Goal: Information Seeking & Learning: Check status

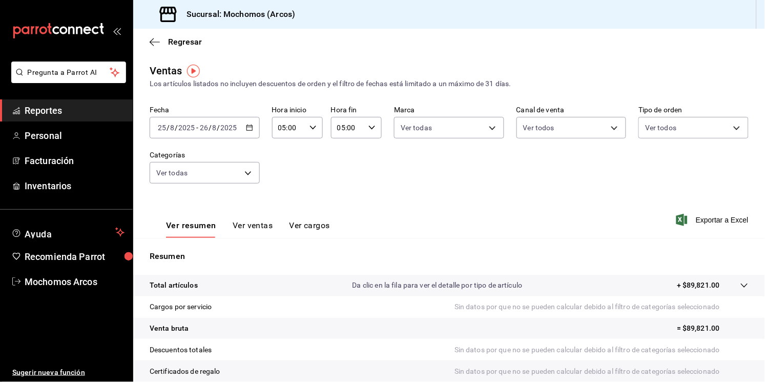
click at [244, 134] on div "[DATE] [DATE] - [DATE] [DATE]" at bounding box center [205, 128] width 110 height 22
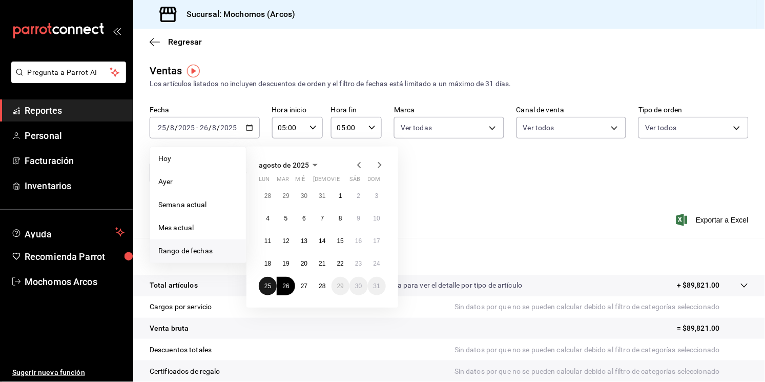
click at [269, 279] on button "25" at bounding box center [268, 286] width 18 height 18
click at [328, 285] on button "28" at bounding box center [322, 286] width 18 height 18
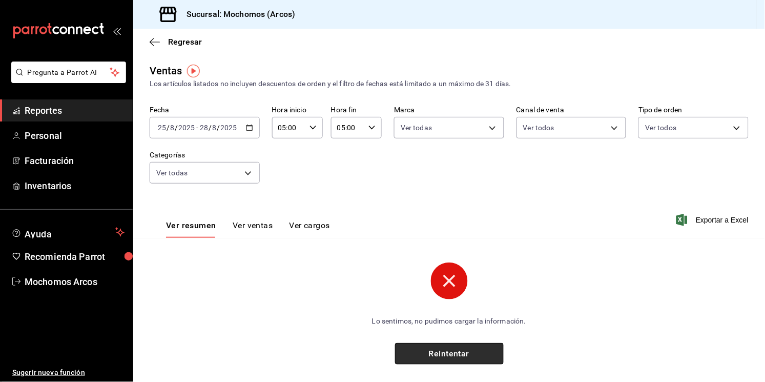
click at [431, 358] on button "Reintentar" at bounding box center [449, 354] width 109 height 22
click at [446, 293] on circle at bounding box center [449, 280] width 37 height 37
click at [221, 129] on input "2025" at bounding box center [228, 127] width 17 height 8
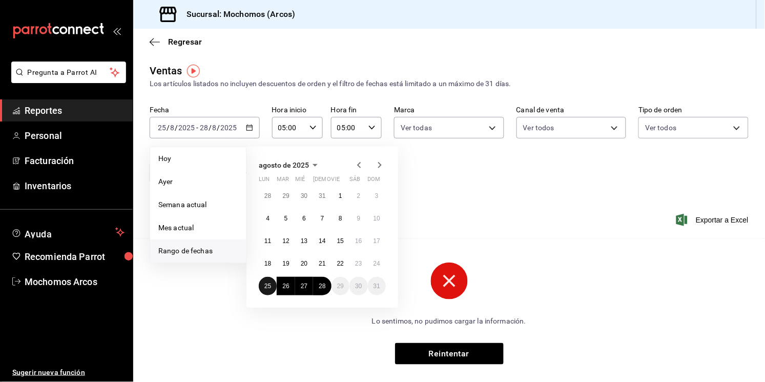
click at [272, 282] on button "25" at bounding box center [268, 286] width 18 height 18
click at [314, 285] on button "28" at bounding box center [322, 286] width 18 height 18
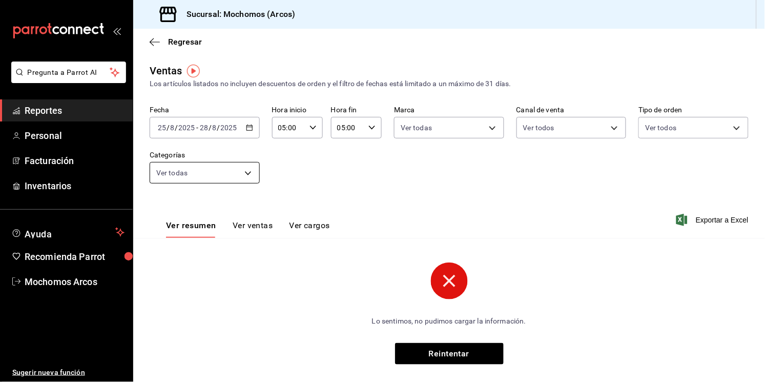
click at [245, 177] on body "Pregunta a Parrot AI Reportes Personal Facturación Inventarios Ayuda Recomienda…" at bounding box center [382, 191] width 765 height 382
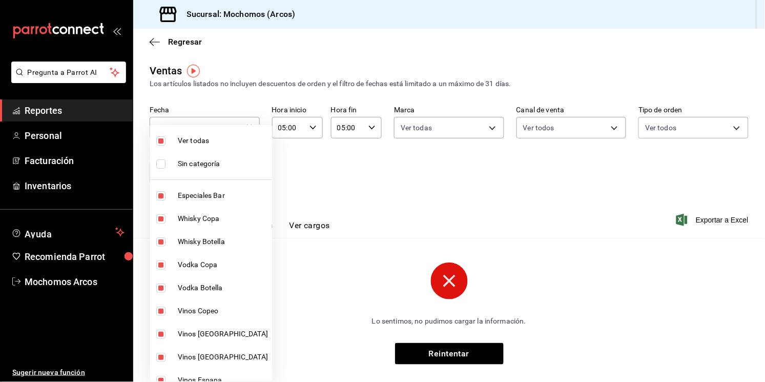
click at [200, 140] on span "Ver todas" at bounding box center [223, 140] width 90 height 11
checkbox input "false"
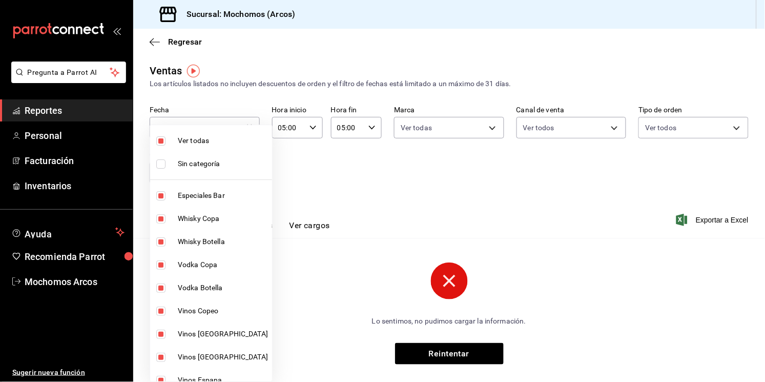
checkbox input "false"
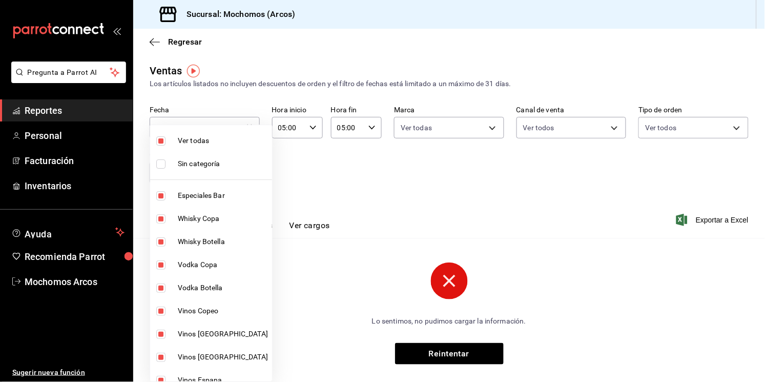
checkbox input "false"
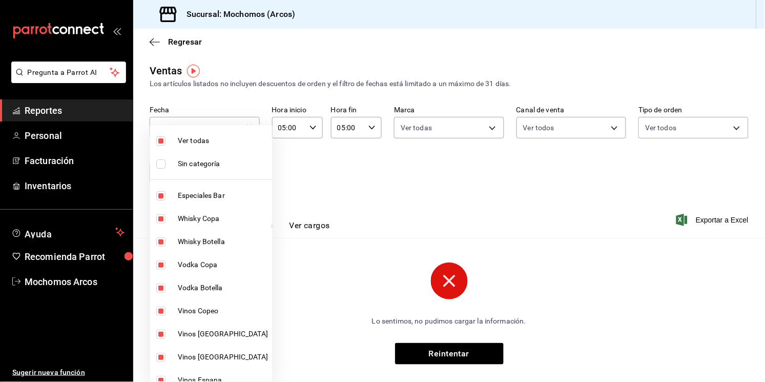
checkbox input "false"
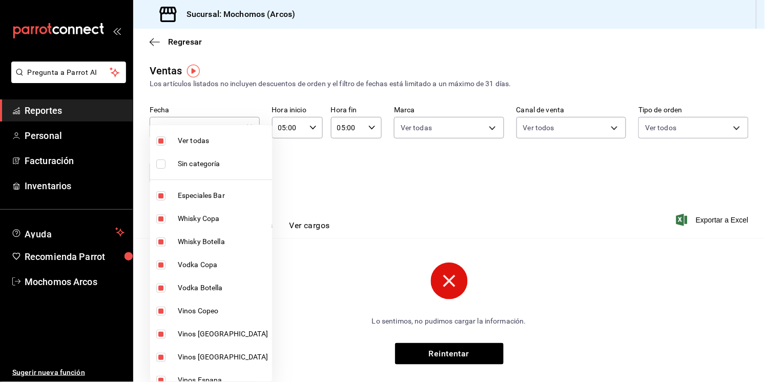
checkbox input "false"
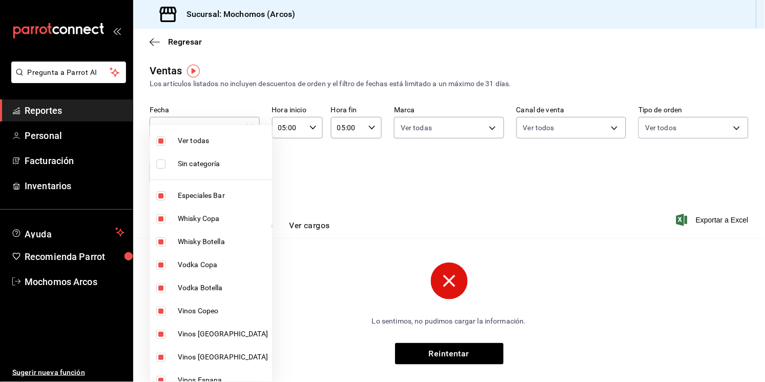
checkbox input "false"
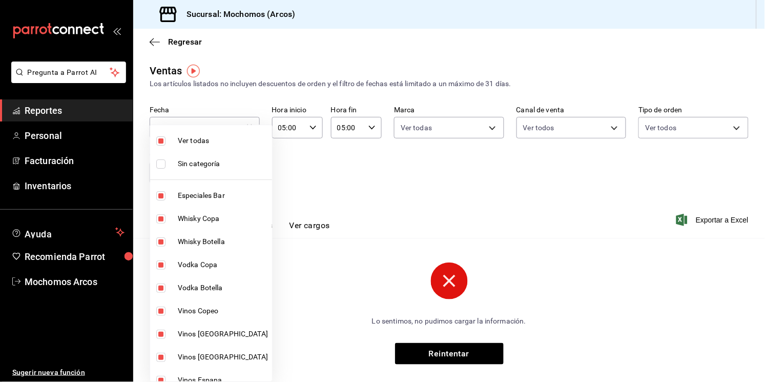
checkbox input "false"
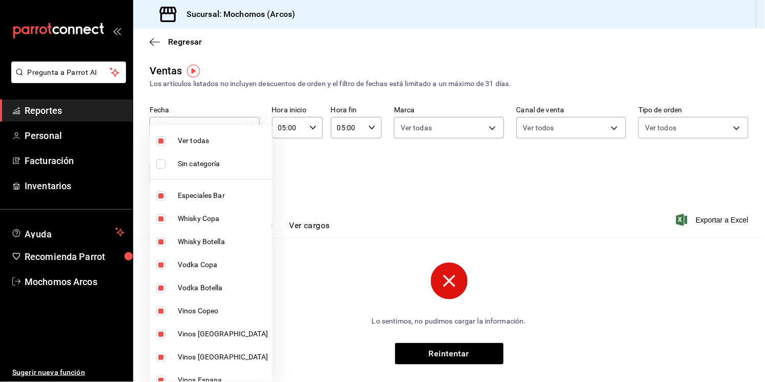
checkbox input "false"
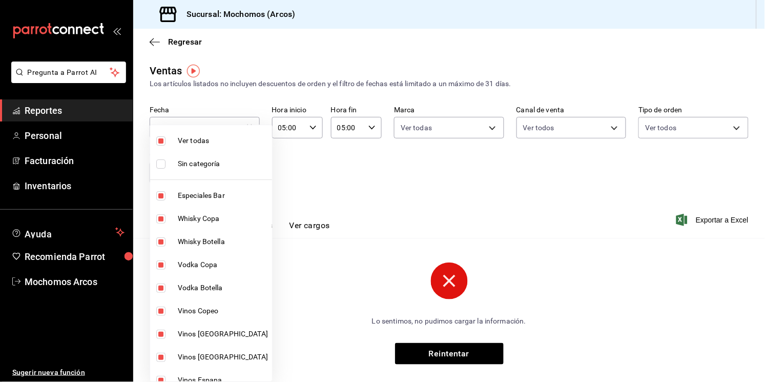
checkbox input "false"
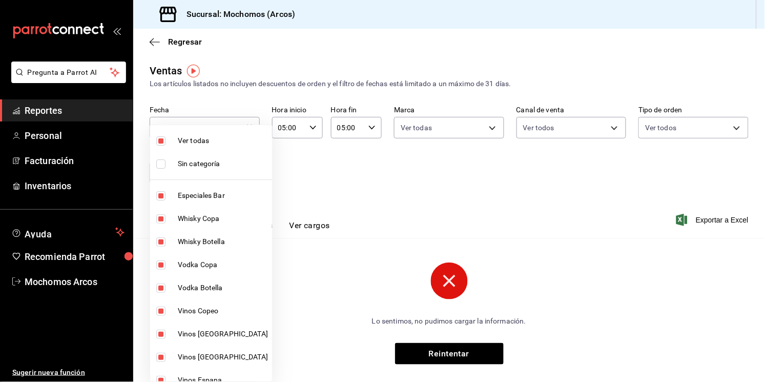
checkbox input "false"
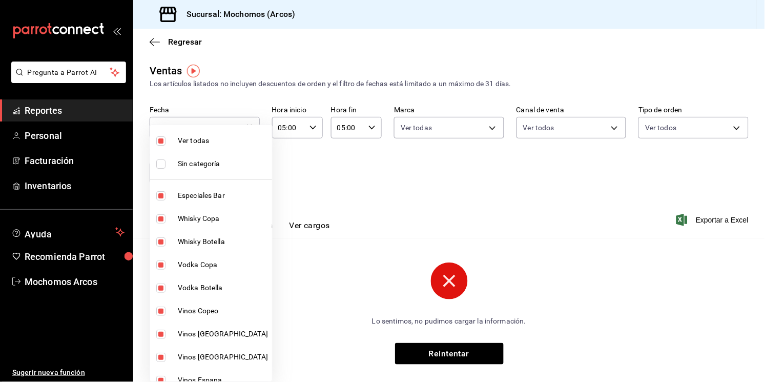
checkbox input "false"
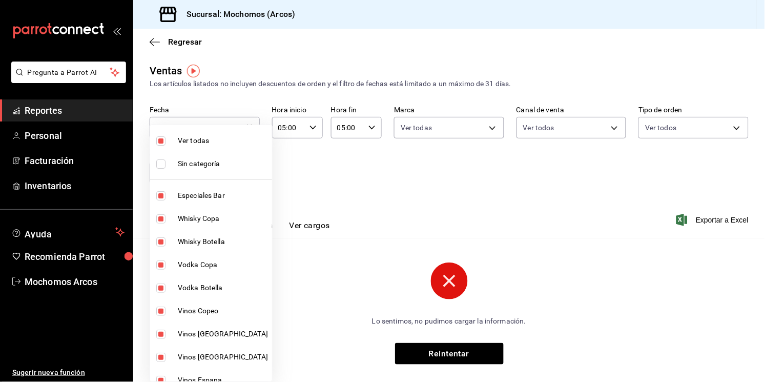
checkbox input "false"
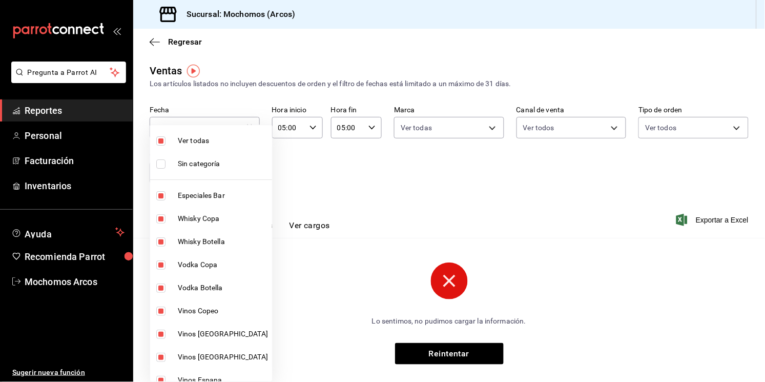
checkbox input "false"
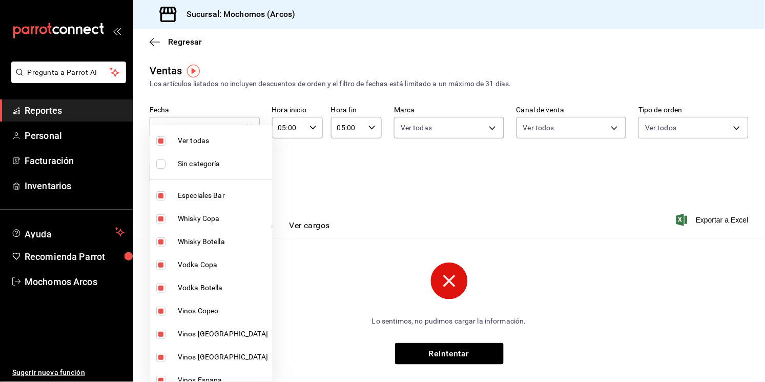
checkbox input "false"
click at [196, 139] on span "Ver todas" at bounding box center [223, 140] width 90 height 11
type input "7597c5c0-c189-439a-a9b1-46cc8ee7ac78,78dcea9d-0226-4a72-8dbe-4ec0b47d6941,3e6ec…"
checkbox input "true"
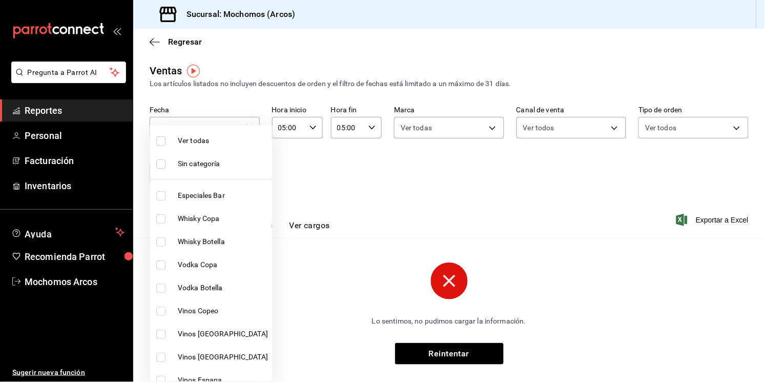
checkbox input "true"
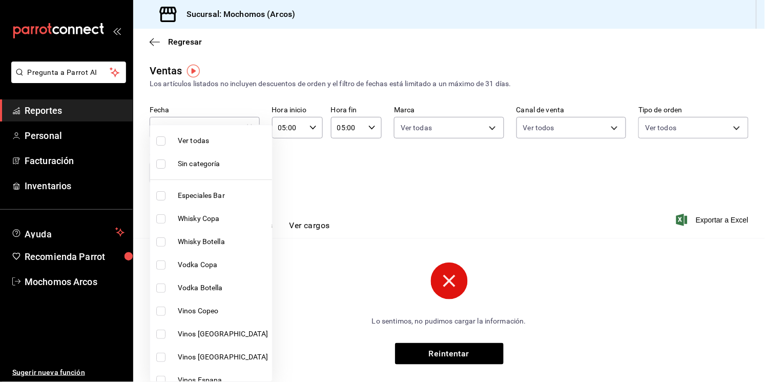
checkbox input "true"
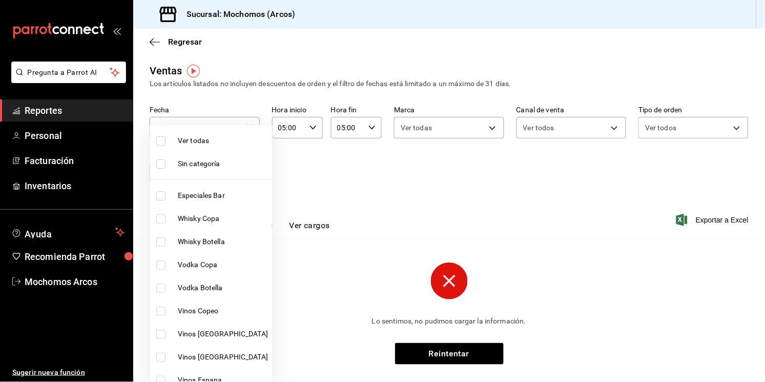
checkbox input "true"
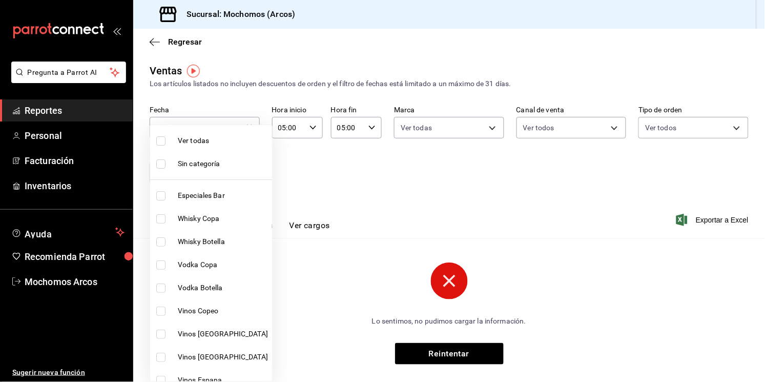
checkbox input "true"
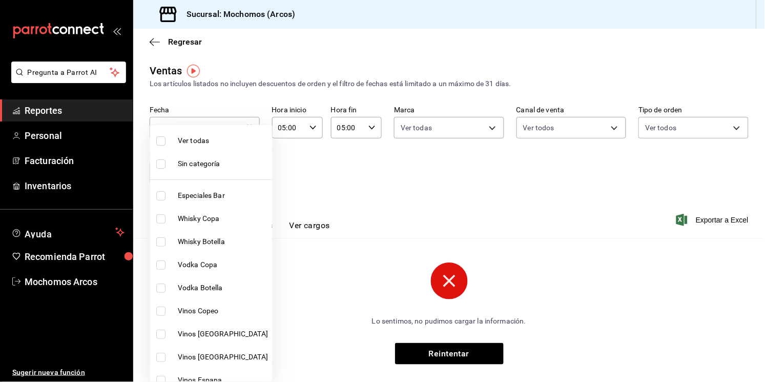
checkbox input "true"
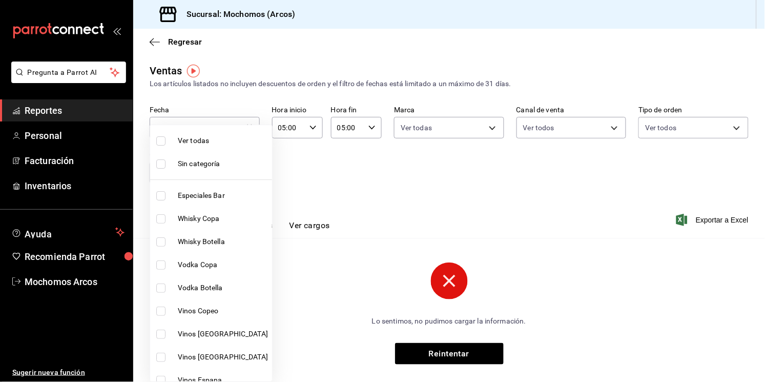
checkbox input "true"
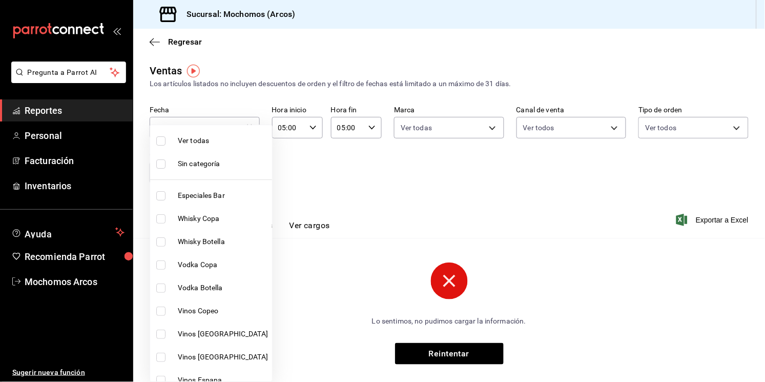
checkbox input "true"
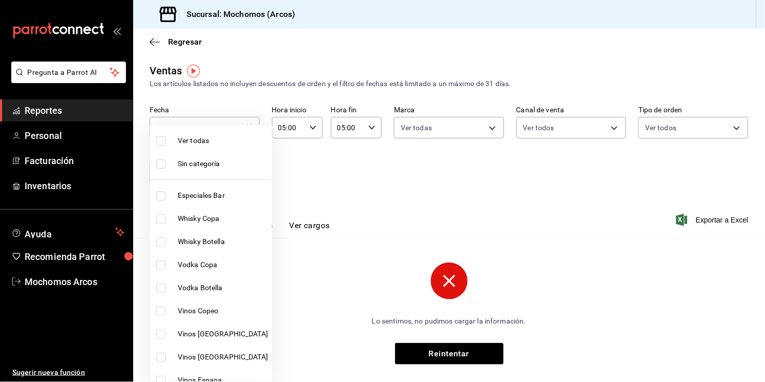
checkbox input "true"
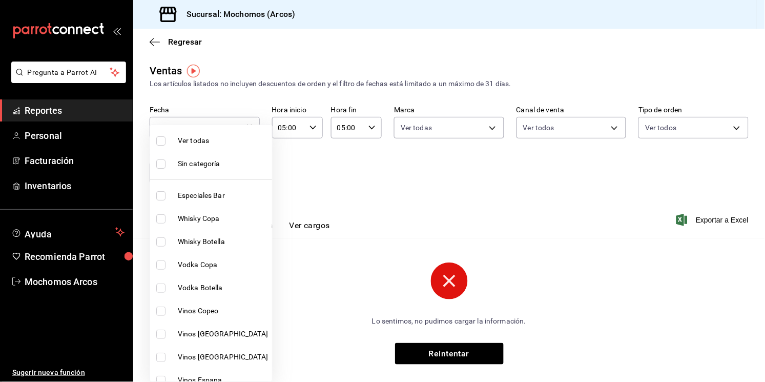
checkbox input "true"
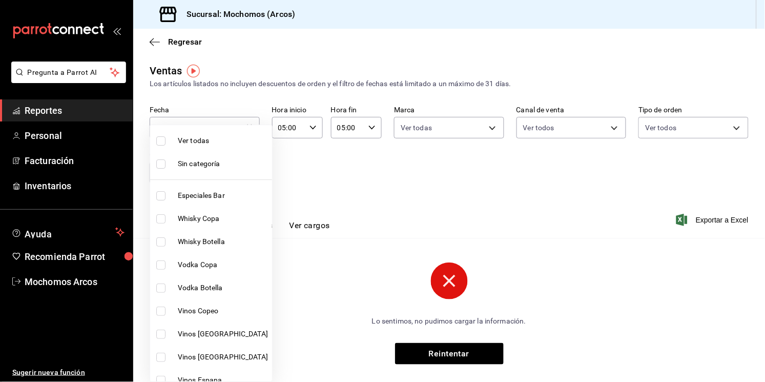
checkbox input "true"
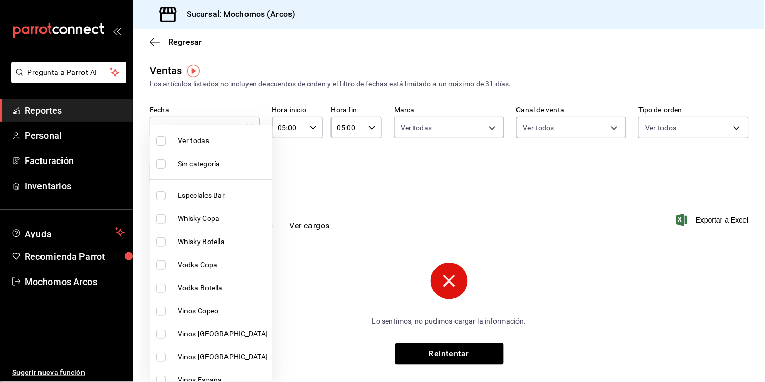
checkbox input "true"
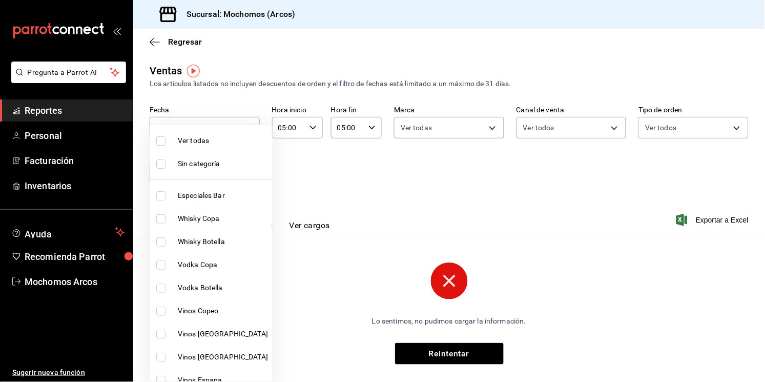
checkbox input "true"
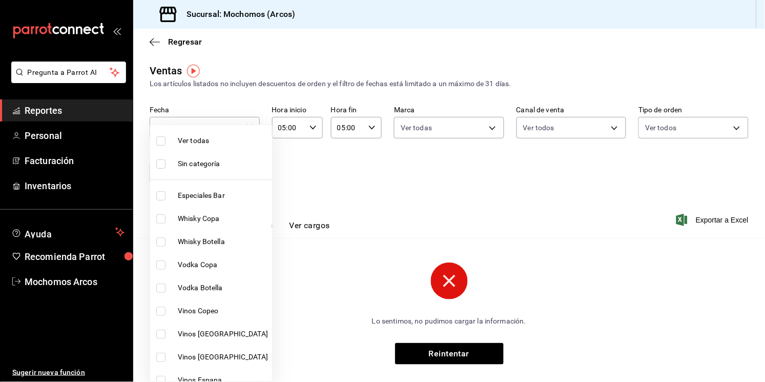
checkbox input "true"
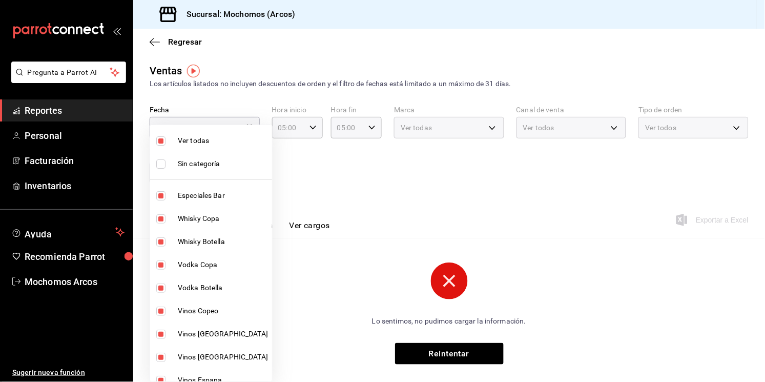
click at [313, 190] on div at bounding box center [382, 191] width 765 height 382
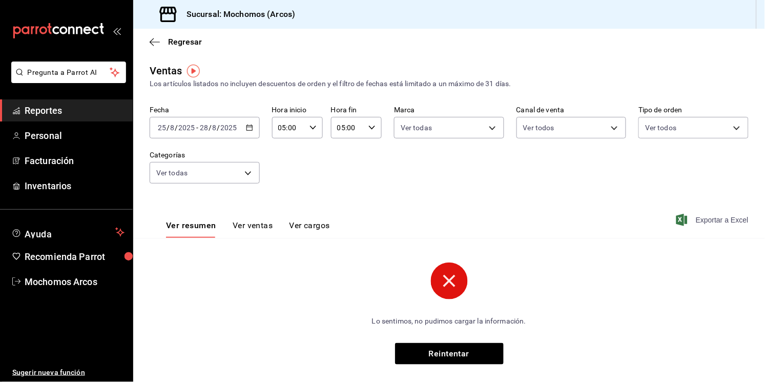
click at [685, 220] on span "Exportar a Excel" at bounding box center [713, 220] width 70 height 12
click at [226, 134] on div "[DATE] [DATE] - [DATE] [DATE]" at bounding box center [205, 128] width 110 height 22
click at [364, 134] on div "05:00 Hora fin" at bounding box center [356, 128] width 51 height 22
click at [311, 129] on div at bounding box center [382, 191] width 765 height 382
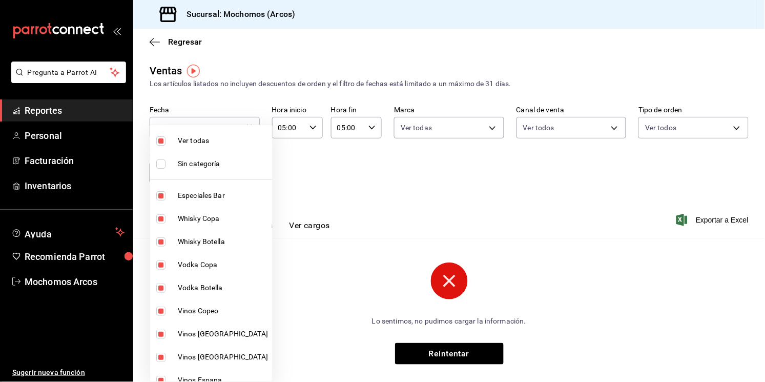
click at [247, 177] on body "Pregunta a Parrot AI Reportes Personal Facturación Inventarios Ayuda Recomienda…" at bounding box center [382, 191] width 765 height 382
click at [277, 166] on div at bounding box center [382, 191] width 765 height 382
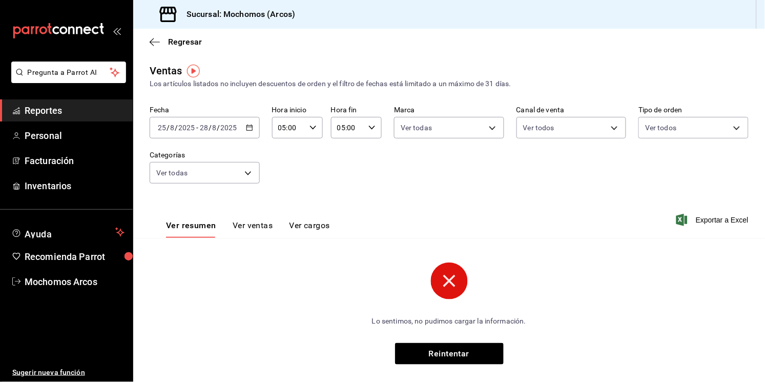
click at [227, 136] on div "[DATE] [DATE] - [DATE] [DATE]" at bounding box center [205, 128] width 110 height 22
click at [368, 127] on icon "button" at bounding box center [371, 127] width 7 height 7
click at [432, 162] on div at bounding box center [382, 191] width 765 height 382
click at [251, 126] on div "[DATE] [DATE] - [DATE] [DATE]" at bounding box center [205, 128] width 110 height 22
drag, startPoint x: 251, startPoint y: 126, endPoint x: 264, endPoint y: 152, distance: 28.6
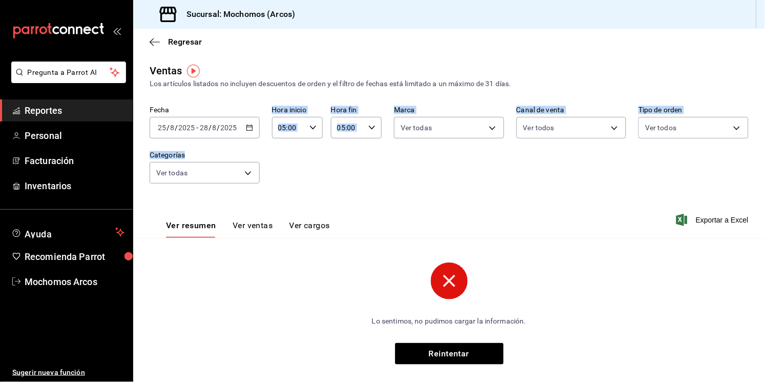
drag, startPoint x: 264, startPoint y: 152, endPoint x: 244, endPoint y: 128, distance: 31.3
click at [246, 128] on icon "button" at bounding box center [249, 127] width 7 height 7
click at [431, 215] on div "Ver resumen Ver ventas Ver cargos Exportar a Excel" at bounding box center [449, 217] width 632 height 42
click at [363, 128] on div "05:00 Hora fin" at bounding box center [356, 128] width 51 height 22
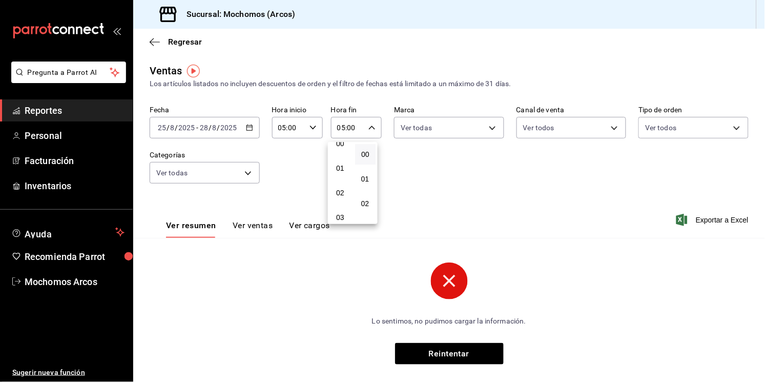
scroll to position [0, 0]
click at [348, 175] on div "00 01 02 03 04 05 06 07 08 09 10 11 12 13 14 15 16 17 18 19 20 21 22 23" at bounding box center [340, 183] width 25 height 82
click at [393, 170] on div at bounding box center [382, 191] width 765 height 382
click at [250, 118] on div "[DATE] [DATE] - [DATE] [DATE]" at bounding box center [205, 128] width 110 height 22
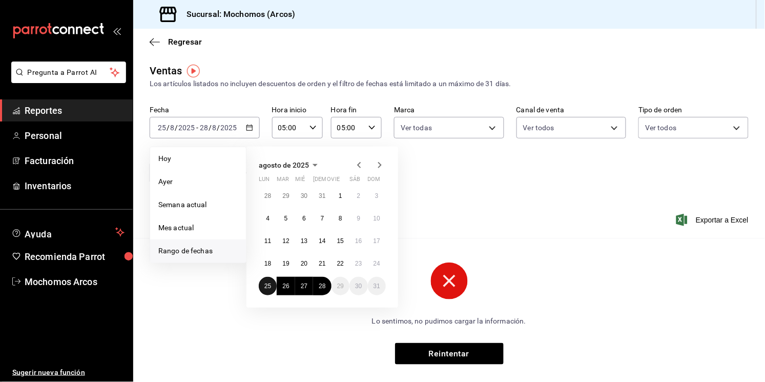
click at [274, 286] on button "25" at bounding box center [268, 286] width 18 height 18
click at [321, 288] on abbr "28" at bounding box center [322, 285] width 7 height 7
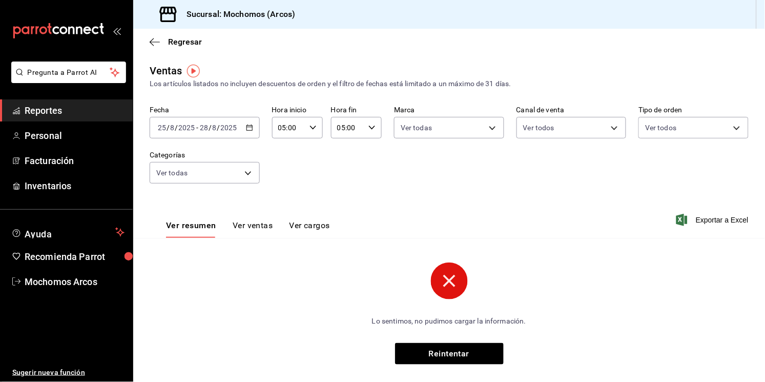
click at [370, 131] on icon "button" at bounding box center [371, 127] width 7 height 7
click at [403, 153] on div at bounding box center [382, 191] width 765 height 382
click at [716, 220] on span "Exportar a Excel" at bounding box center [713, 220] width 70 height 12
click at [204, 131] on input "28" at bounding box center [203, 127] width 9 height 8
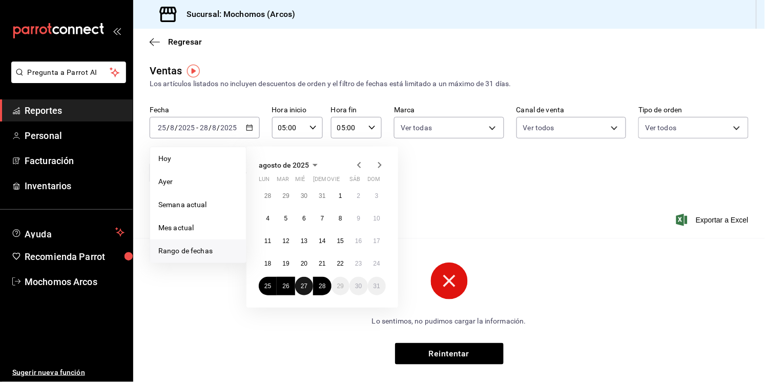
click at [307, 284] on abbr "27" at bounding box center [304, 285] width 7 height 7
click at [272, 284] on button "25" at bounding box center [268, 286] width 18 height 18
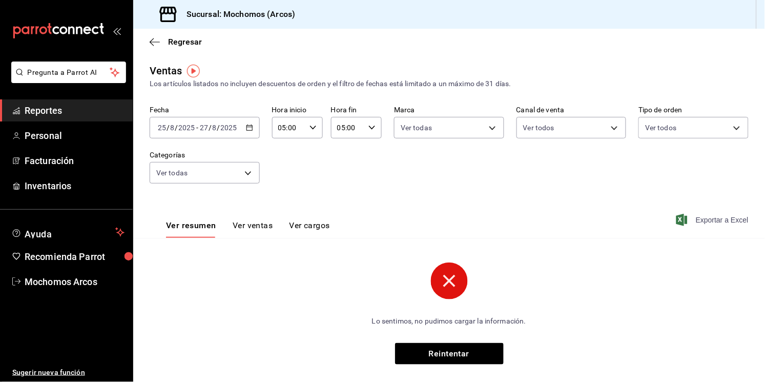
click at [690, 224] on span "Exportar a Excel" at bounding box center [713, 220] width 70 height 12
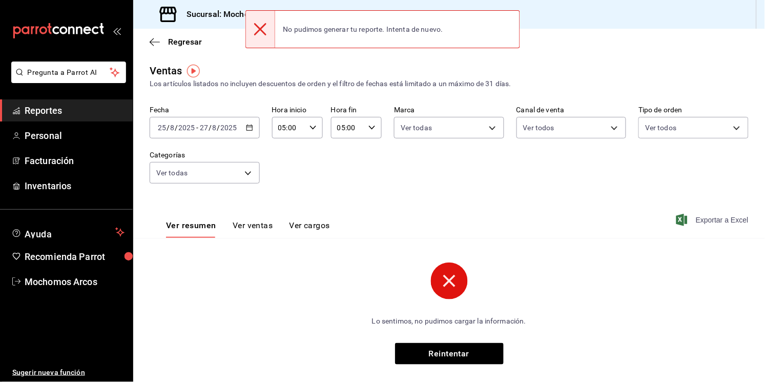
click at [690, 224] on span "Exportar a Excel" at bounding box center [713, 220] width 70 height 12
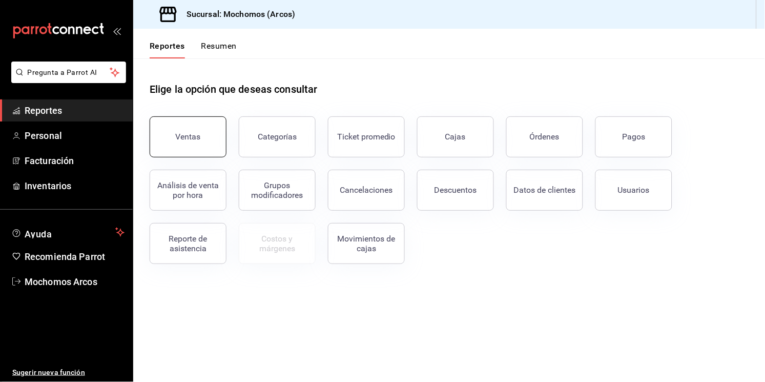
click at [197, 145] on button "Ventas" at bounding box center [188, 136] width 77 height 41
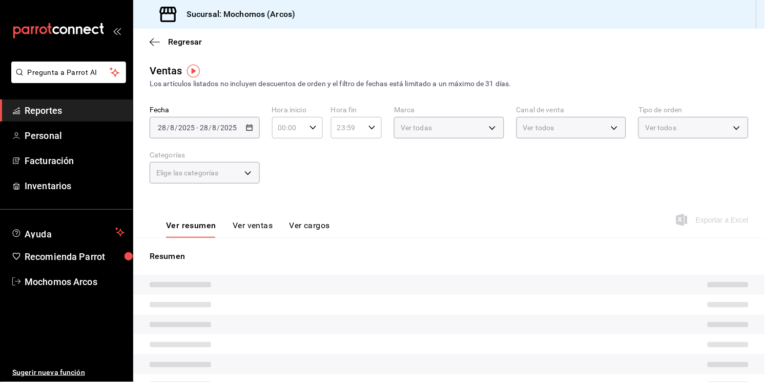
type input "05:00"
type input "PARROT,UBER_EATS,RAPPI,DIDI_FOOD,ONLINE"
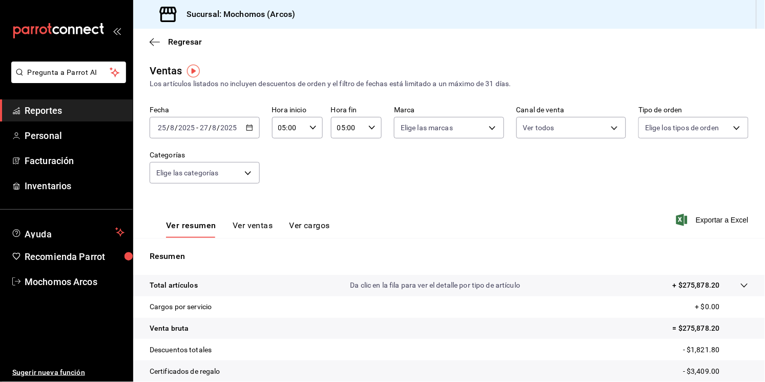
click at [247, 130] on icon "button" at bounding box center [249, 127] width 7 height 7
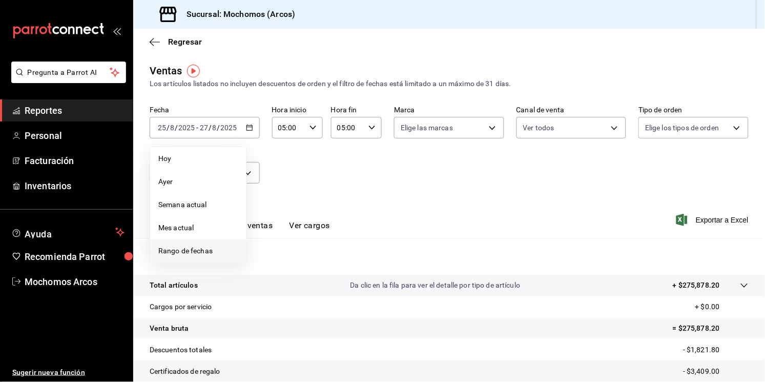
click at [202, 245] on span "Rango de fechas" at bounding box center [197, 250] width 79 height 11
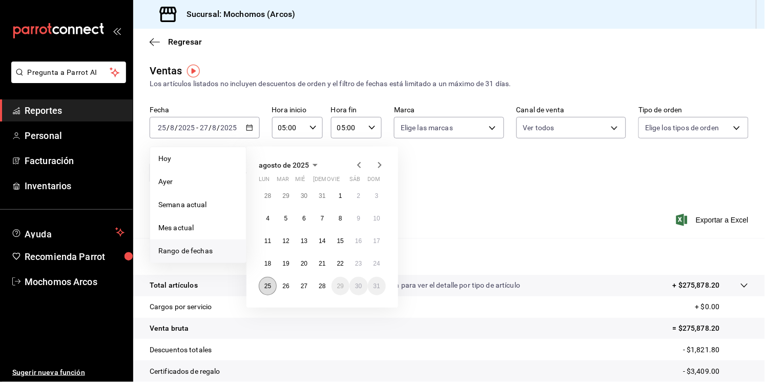
click at [273, 281] on button "25" at bounding box center [268, 286] width 18 height 18
click at [326, 286] on button "28" at bounding box center [322, 286] width 18 height 18
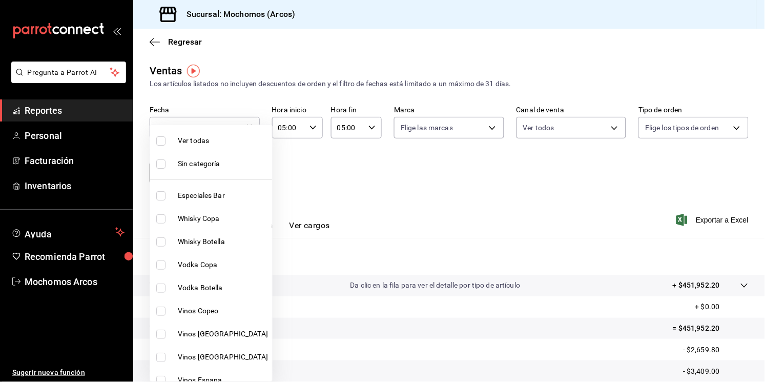
click at [245, 174] on body "Pregunta a Parrot AI Reportes Personal Facturación Inventarios Ayuda Recomienda…" at bounding box center [382, 191] width 765 height 382
click at [183, 141] on span "Ver todas" at bounding box center [223, 140] width 90 height 11
type input "7597c5c0-c189-439a-a9b1-46cc8ee7ac78,78dcea9d-0226-4a72-8dbe-4ec0b47d6941,3e6ec…"
checkbox input "true"
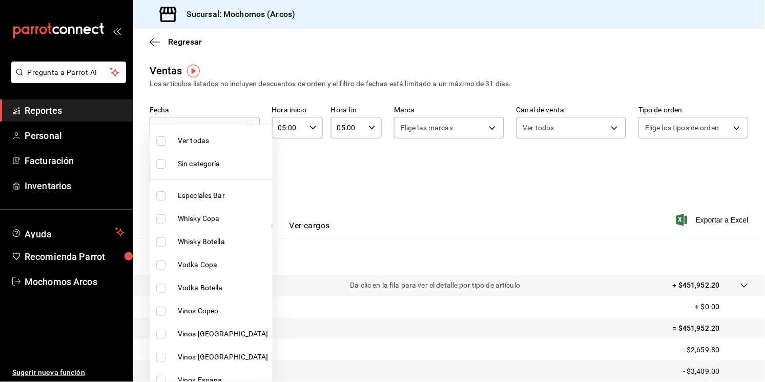
checkbox input "true"
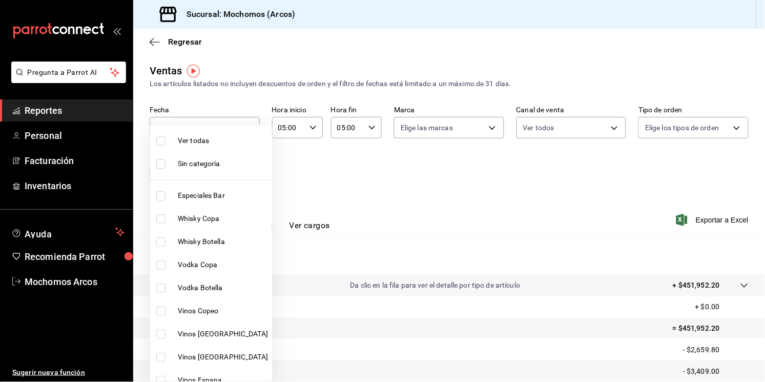
checkbox input "true"
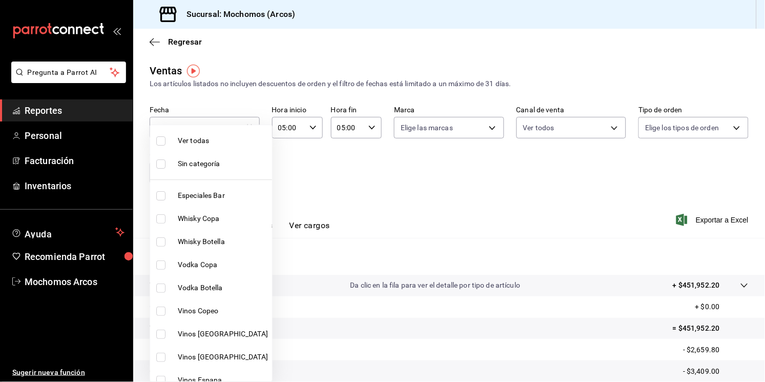
checkbox input "true"
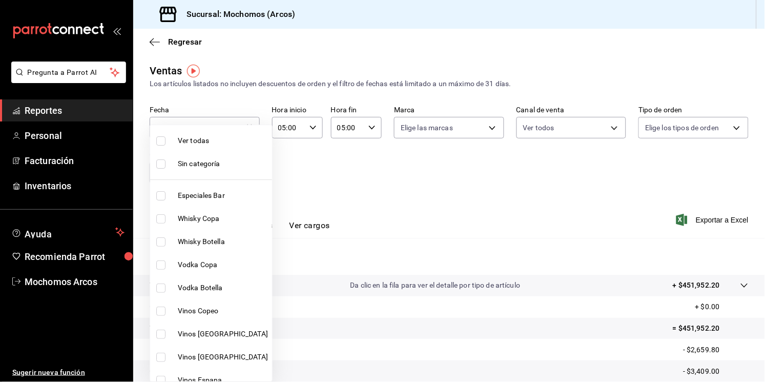
checkbox input "true"
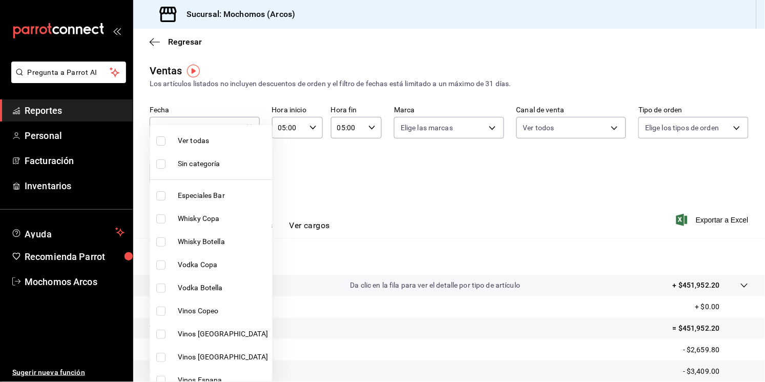
checkbox input "true"
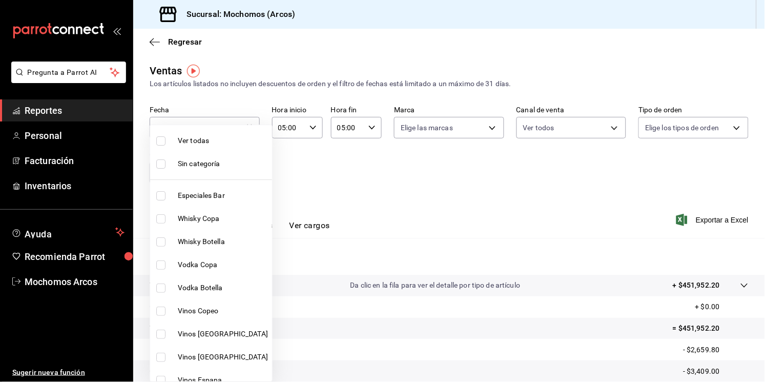
checkbox input "true"
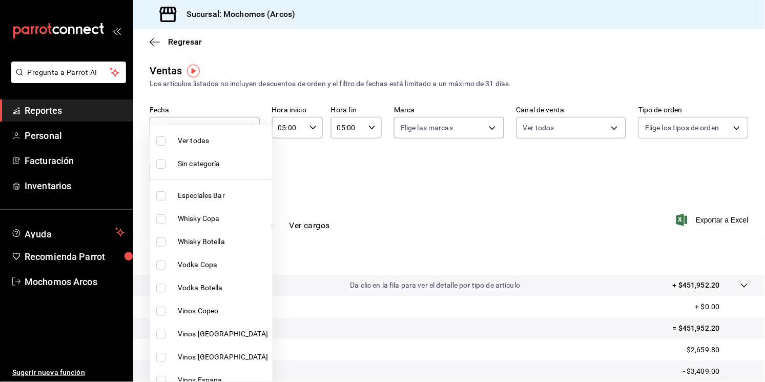
checkbox input "true"
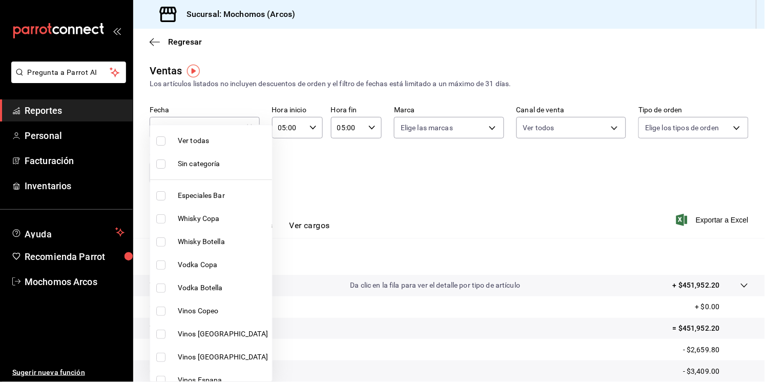
checkbox input "true"
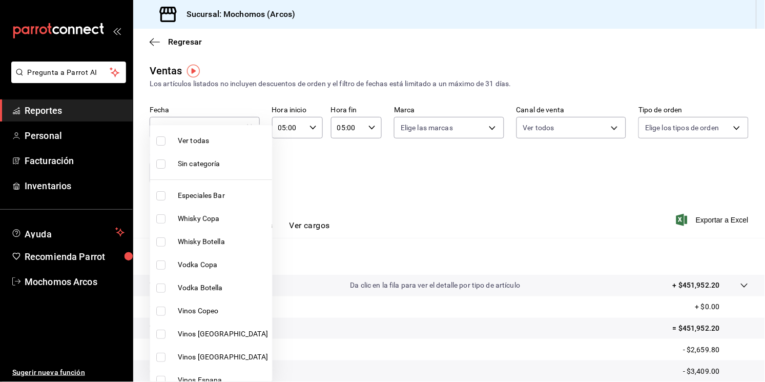
checkbox input "true"
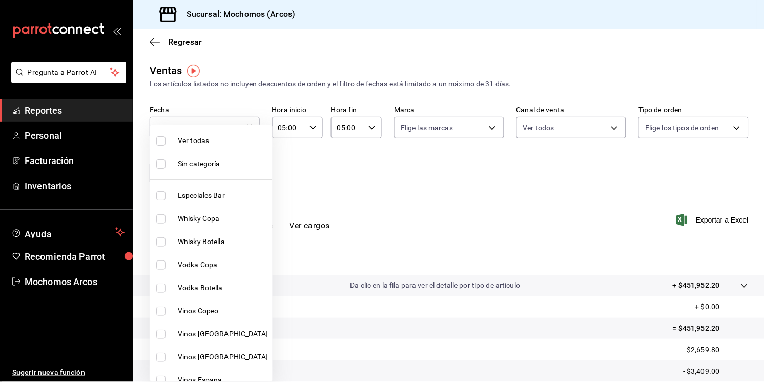
checkbox input "true"
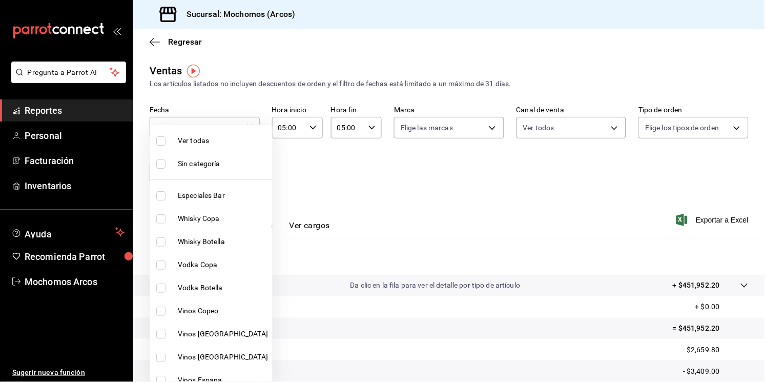
checkbox input "true"
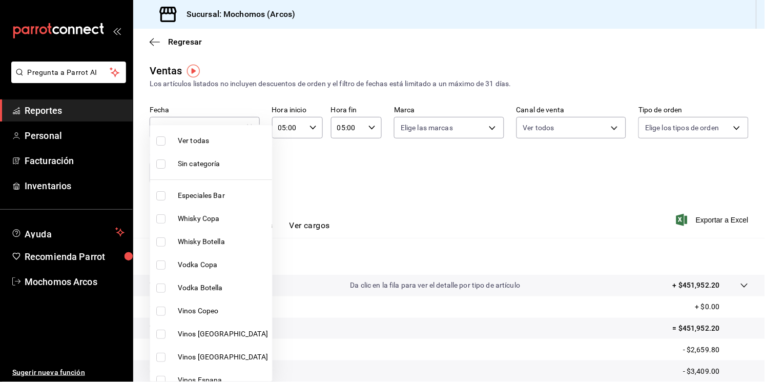
checkbox input "true"
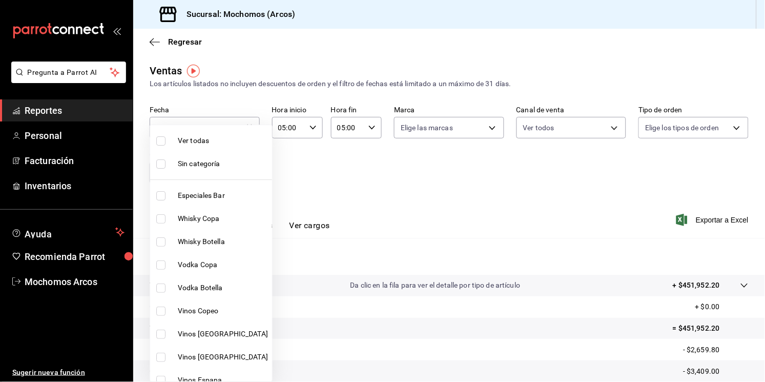
checkbox input "true"
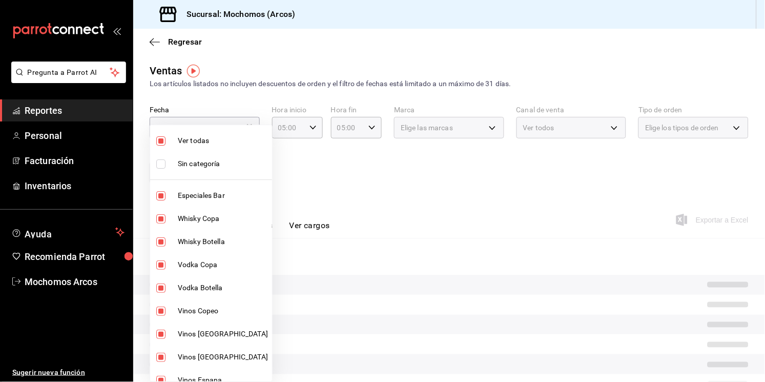
click at [432, 214] on div at bounding box center [382, 191] width 765 height 382
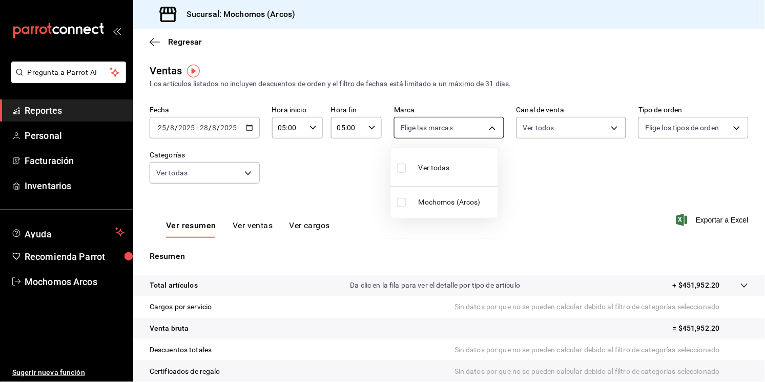
click at [489, 124] on body "Pregunta a Parrot AI Reportes Personal Facturación Inventarios Ayuda Recomienda…" at bounding box center [382, 191] width 765 height 382
click at [426, 161] on div "Ver todas" at bounding box center [423, 167] width 53 height 22
type input "dd36a3dd-8c35-4563-bc3a-0ae6137ce787"
checkbox input "true"
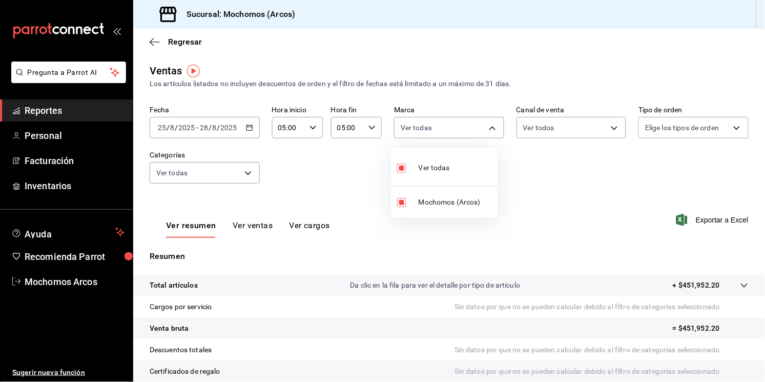
click at [532, 157] on div at bounding box center [382, 191] width 765 height 382
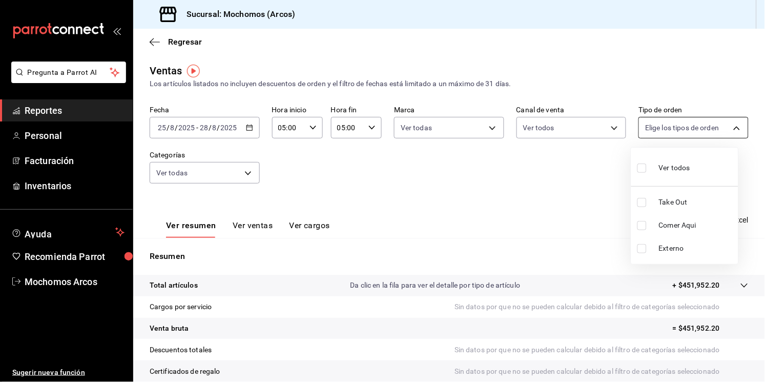
click at [724, 130] on body "Pregunta a Parrot AI Reportes Personal Facturación Inventarios Ayuda Recomienda…" at bounding box center [382, 191] width 765 height 382
click at [649, 165] on label at bounding box center [643, 167] width 13 height 15
click at [646, 165] on input "checkbox" at bounding box center [641, 167] width 9 height 9
checkbox input "false"
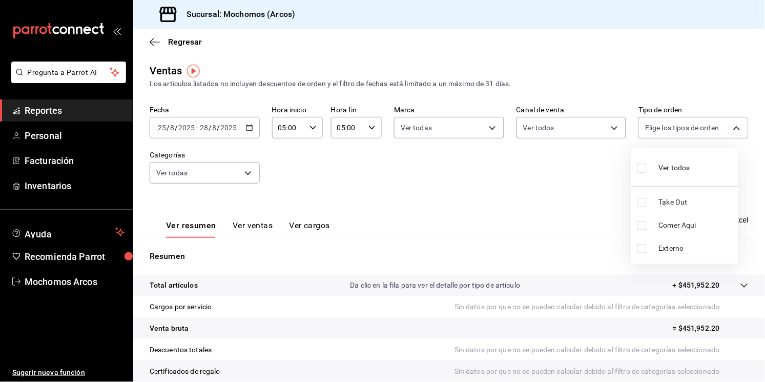
checkbox input "false"
click at [614, 170] on div at bounding box center [382, 191] width 765 height 382
click at [676, 218] on icon "button" at bounding box center [681, 220] width 11 height 12
